Goal: Information Seeking & Learning: Find specific page/section

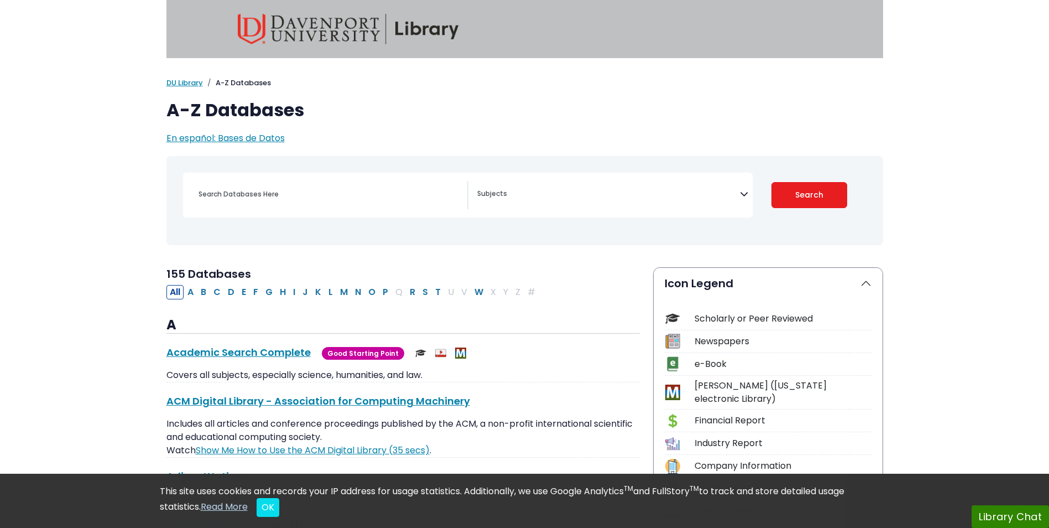
click at [555, 191] on textarea "Search" at bounding box center [608, 194] width 263 height 9
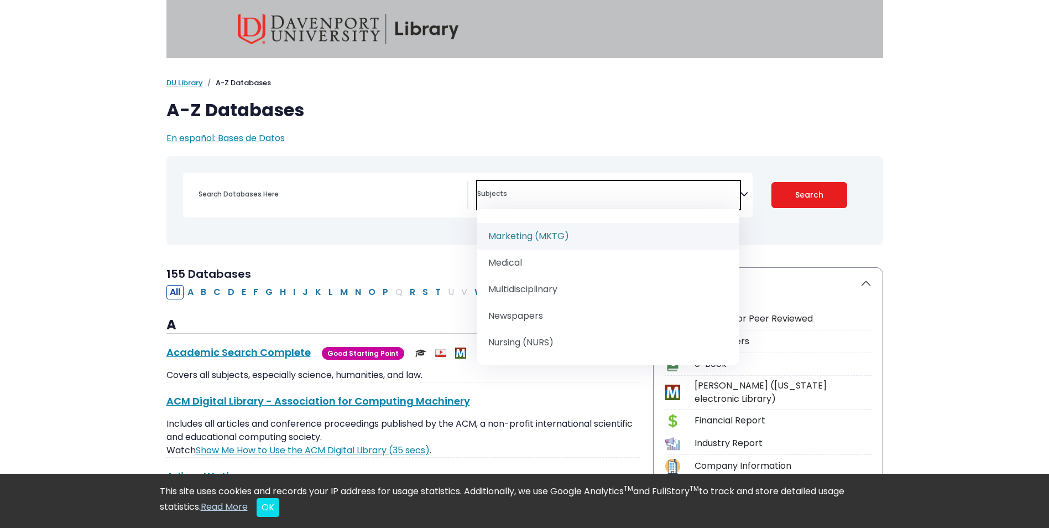
scroll to position [995, 0]
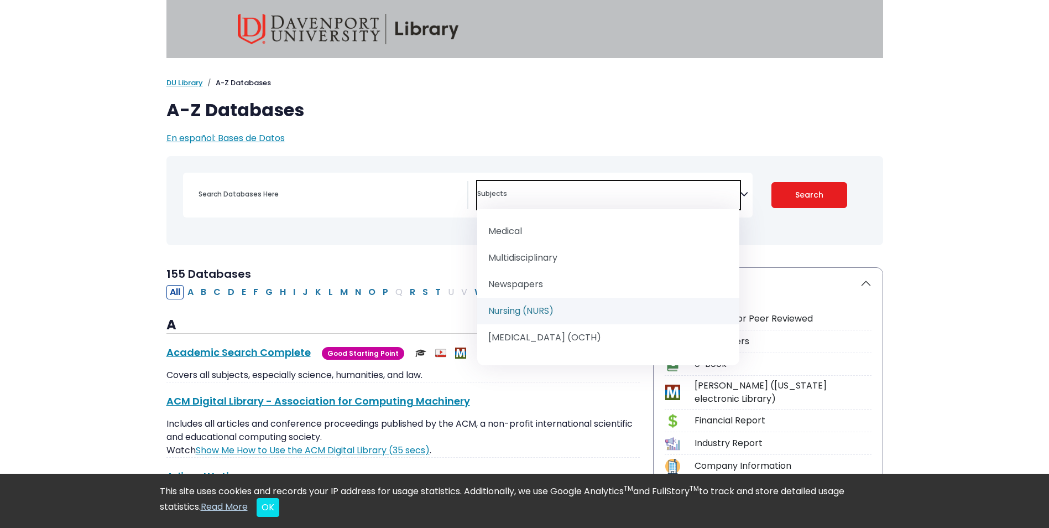
select select "219076"
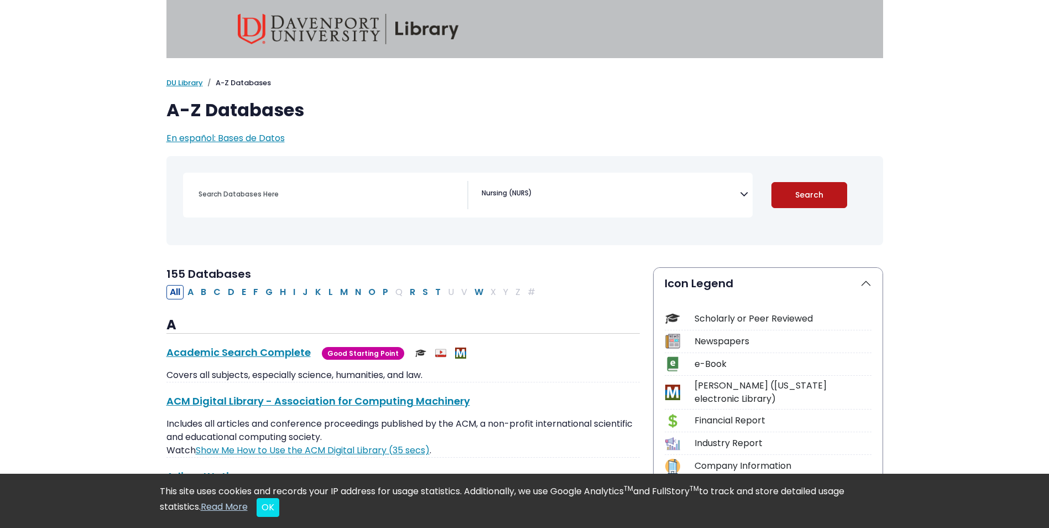
click at [793, 182] on button "Search" at bounding box center [809, 195] width 76 height 26
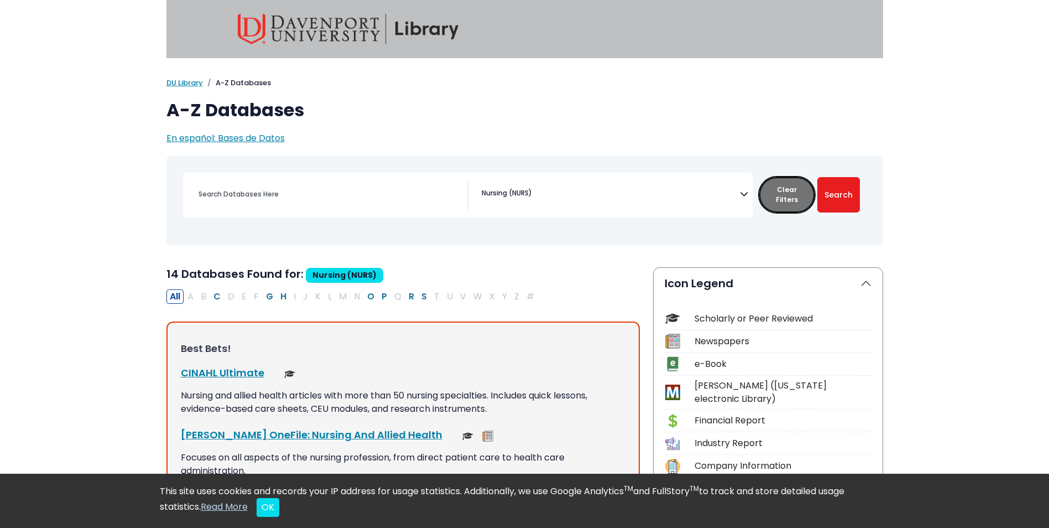
click at [796, 191] on button "Clear Filters" at bounding box center [786, 194] width 55 height 35
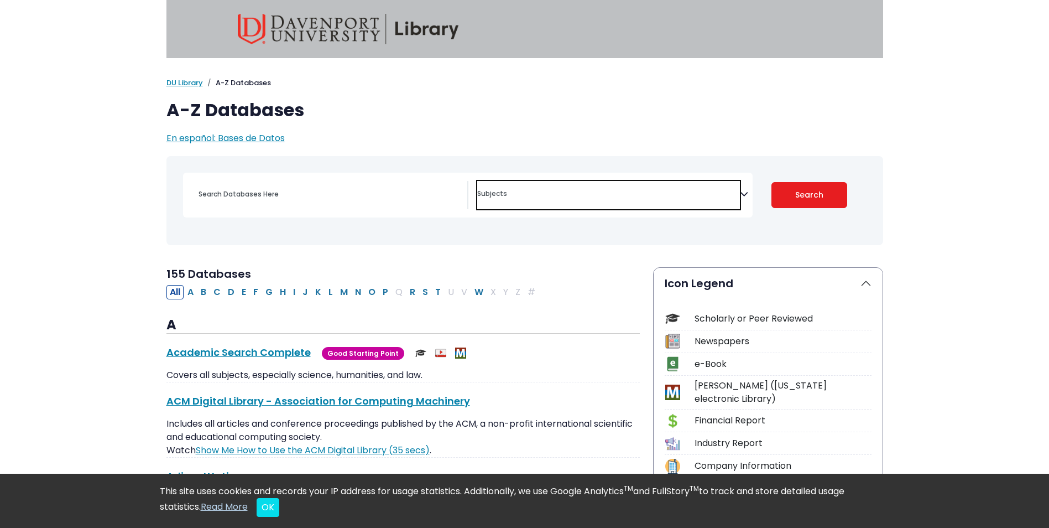
click at [580, 200] on span "Search filters" at bounding box center [608, 195] width 263 height 28
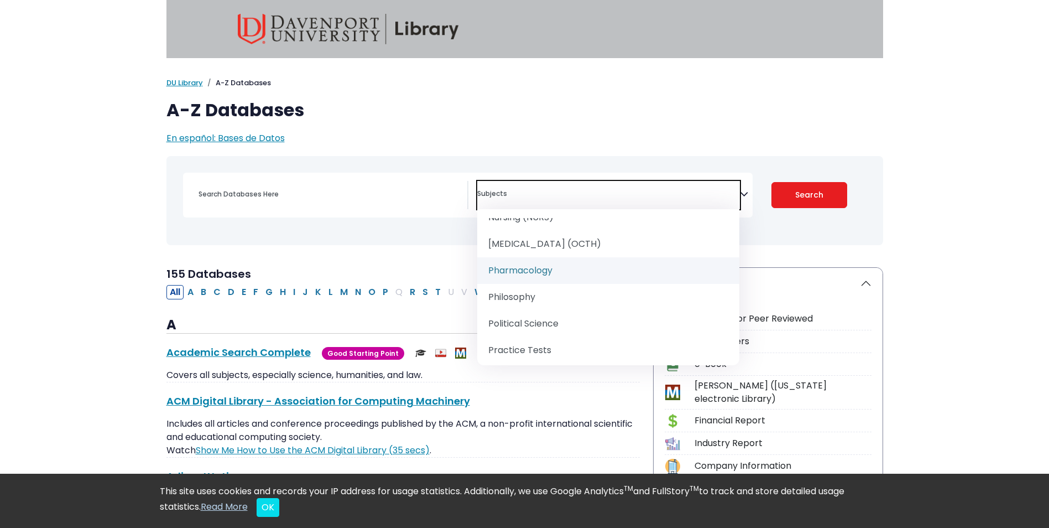
scroll to position [1051, 0]
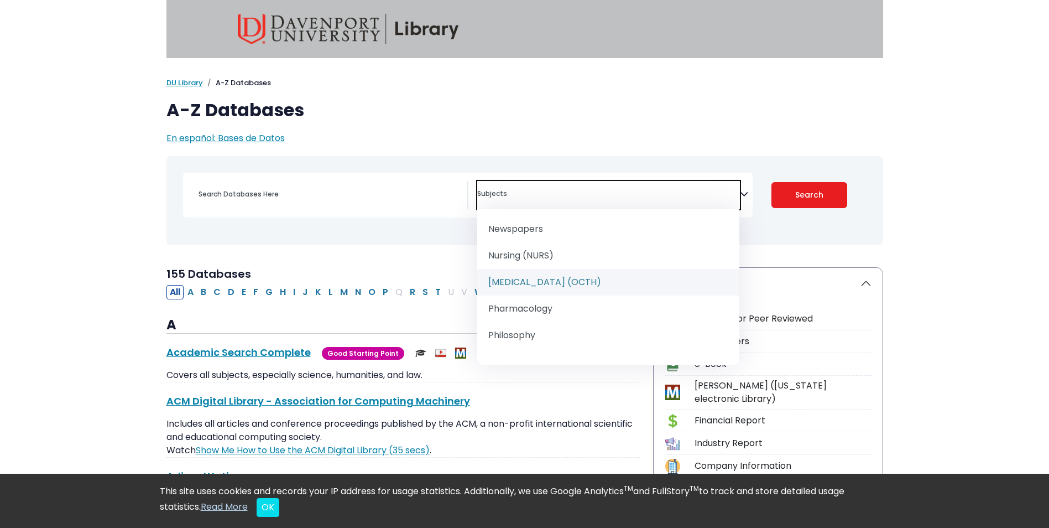
select select "219076"
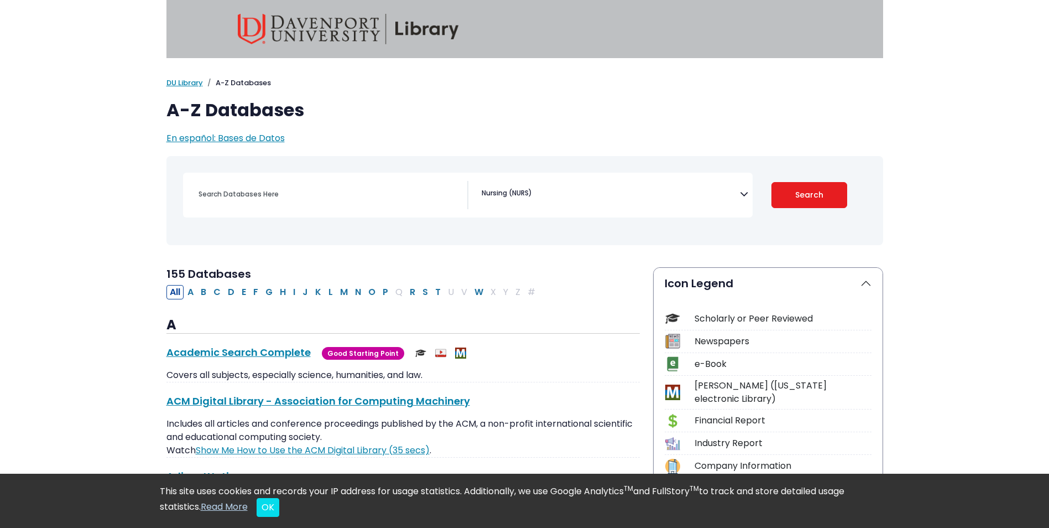
drag, startPoint x: 805, startPoint y: 201, endPoint x: 799, endPoint y: 197, distance: 6.8
click at [803, 203] on button "Search" at bounding box center [809, 195] width 76 height 26
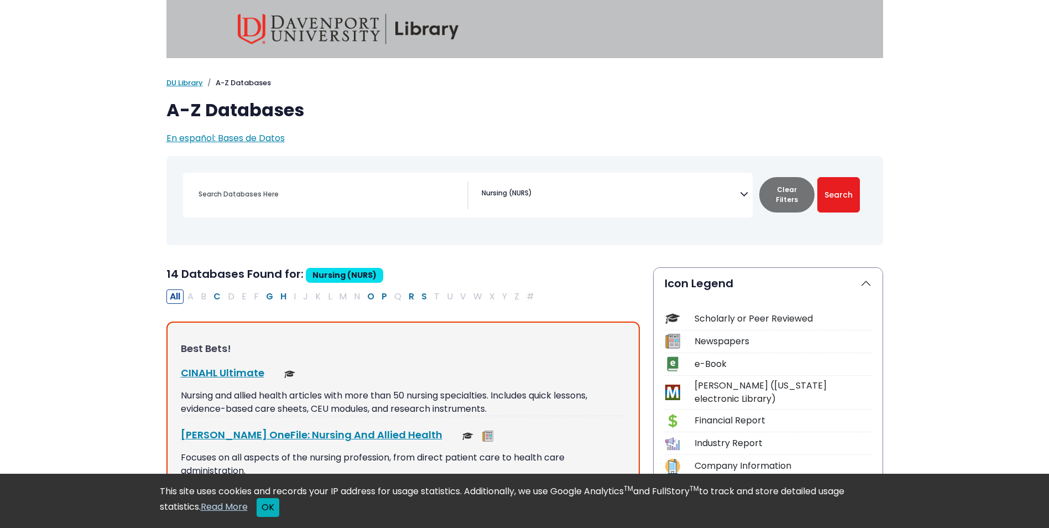
click at [268, 511] on button "OK" at bounding box center [268, 507] width 23 height 19
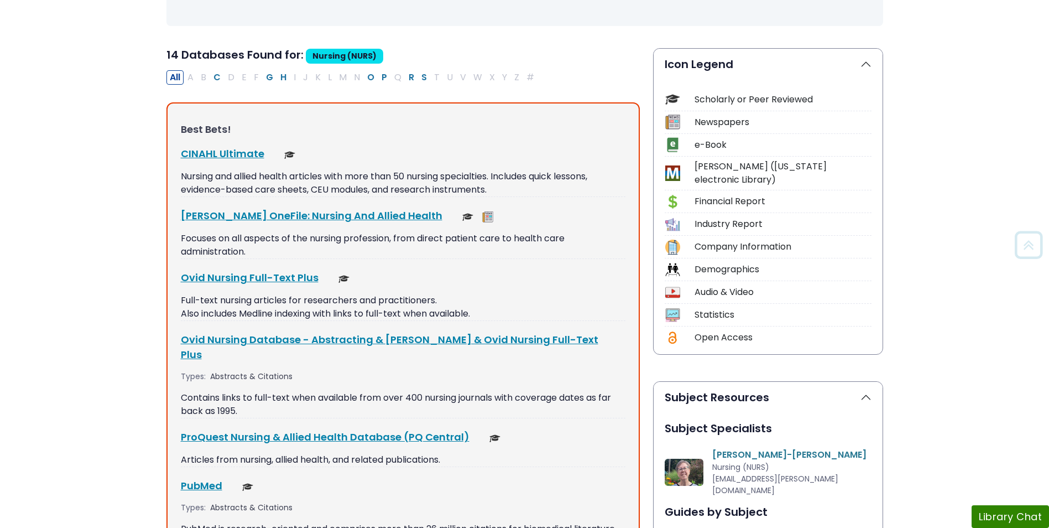
scroll to position [221, 0]
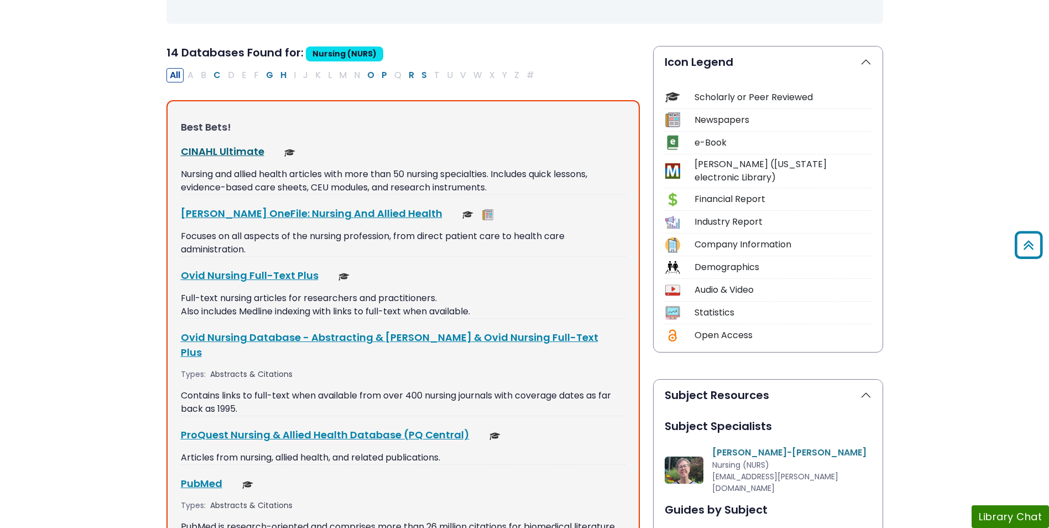
click at [247, 154] on link "CINAHL Ultimate This link opens in a new window" at bounding box center [223, 151] width 84 height 14
click at [246, 148] on link "CINAHL Ultimate This link opens in a new window" at bounding box center [223, 151] width 84 height 14
click at [226, 153] on link "CINAHL Ultimate This link opens in a new window" at bounding box center [223, 151] width 84 height 14
click at [254, 148] on link "CINAHL Ultimate This link opens in a new window" at bounding box center [223, 151] width 84 height 14
